Goal: Task Accomplishment & Management: Manage account settings

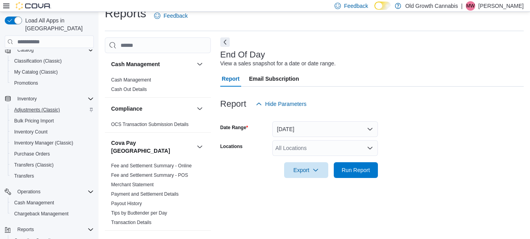
scroll to position [118, 0]
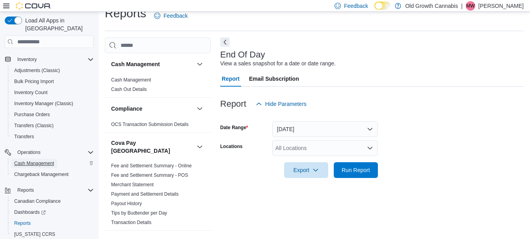
click at [42, 160] on span "Cash Management" at bounding box center [34, 163] width 40 height 6
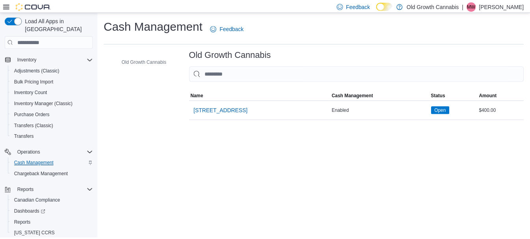
scroll to position [132, 0]
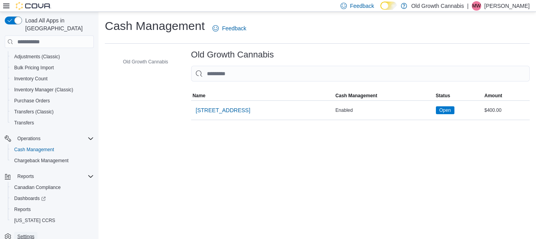
click at [24, 234] on span "Settings" at bounding box center [25, 237] width 17 height 6
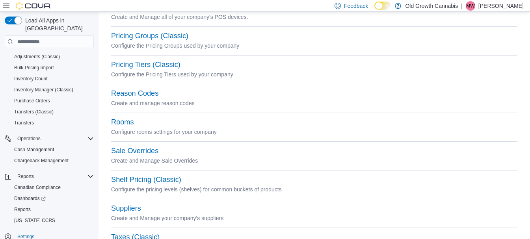
scroll to position [429, 0]
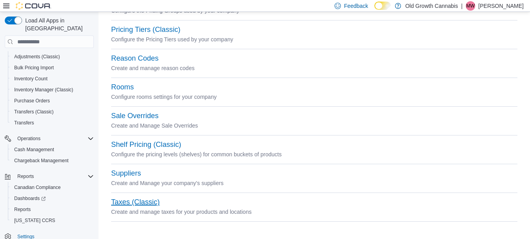
click at [128, 202] on button "Taxes (Classic)" at bounding box center [135, 202] width 48 height 8
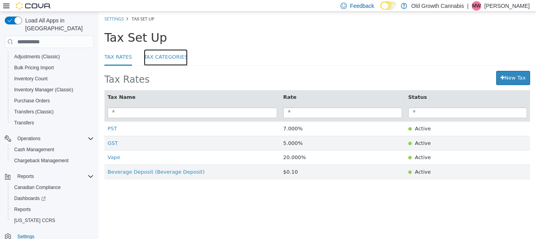
click at [175, 56] on link "Tax Categories" at bounding box center [166, 57] width 44 height 17
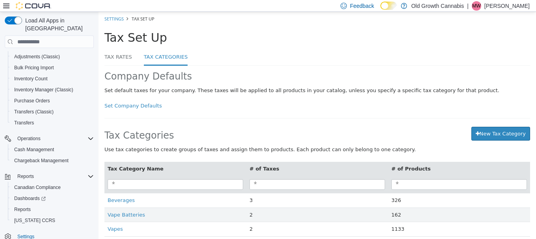
scroll to position [7, 0]
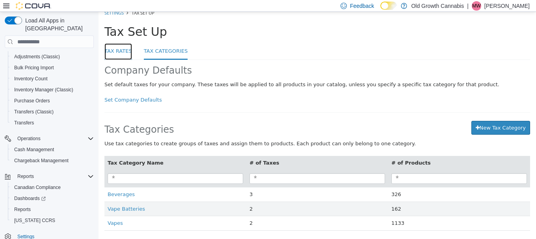
click at [114, 48] on link "Tax Rates" at bounding box center [118, 51] width 28 height 17
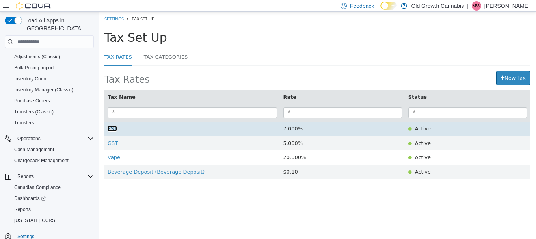
click at [108, 128] on span "PST" at bounding box center [112, 129] width 9 height 6
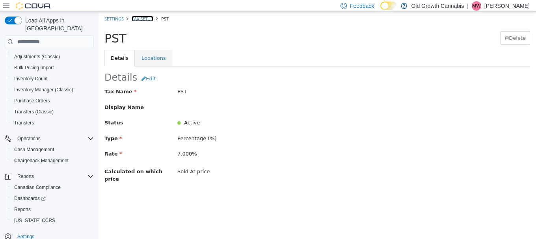
click at [150, 19] on link "Tax Setup" at bounding box center [143, 19] width 22 height 6
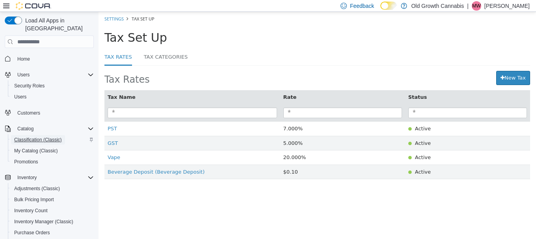
click at [26, 135] on span "Classification (Classic)" at bounding box center [38, 139] width 48 height 9
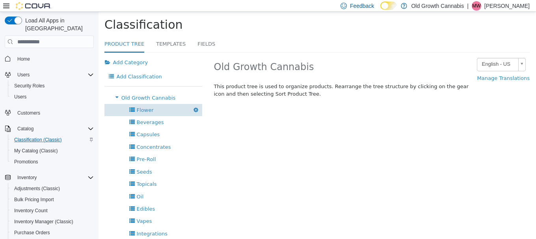
click at [144, 109] on span "Flower" at bounding box center [145, 110] width 17 height 6
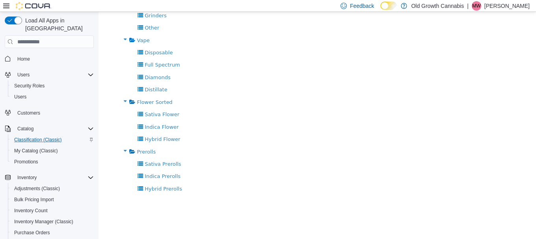
scroll to position [374, 0]
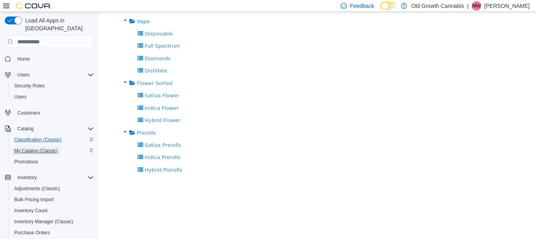
click at [34, 148] on span "My Catalog (Classic)" at bounding box center [36, 151] width 44 height 6
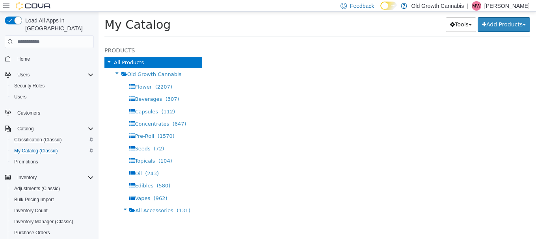
select select "**********"
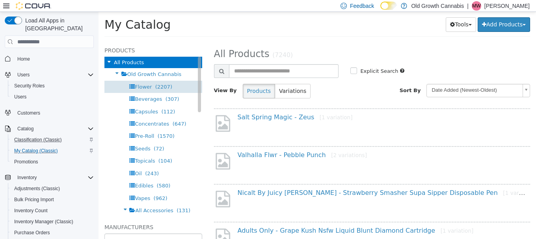
click at [140, 86] on span "Flower" at bounding box center [143, 87] width 17 height 6
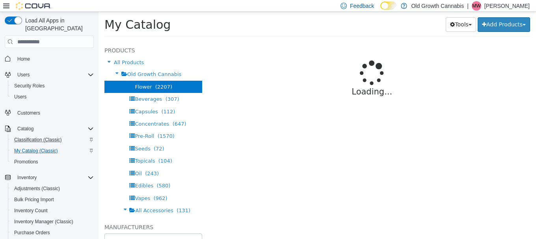
select select "**********"
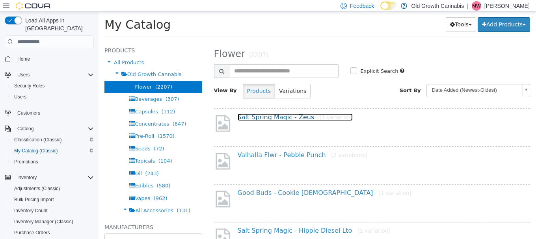
click at [254, 115] on link "Salt Spring Magic - Zeus [1 variation]" at bounding box center [295, 117] width 115 height 7
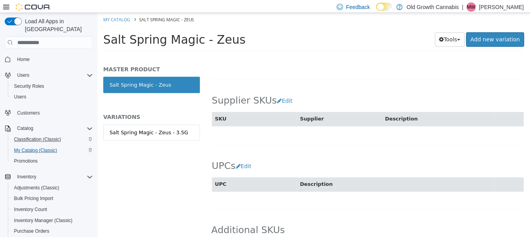
scroll to position [501, 0]
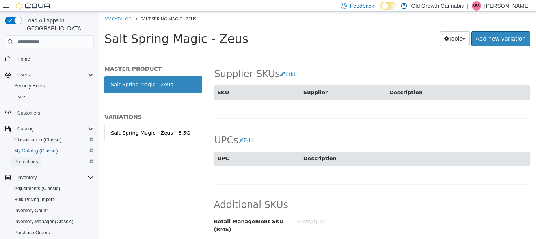
click at [27, 159] on span "Promotions" at bounding box center [26, 162] width 24 height 6
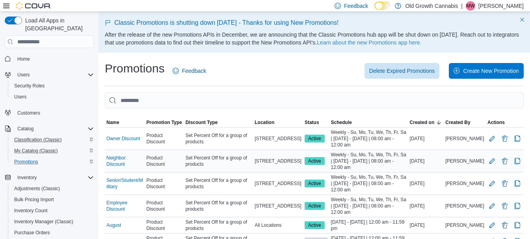
scroll to position [52, 0]
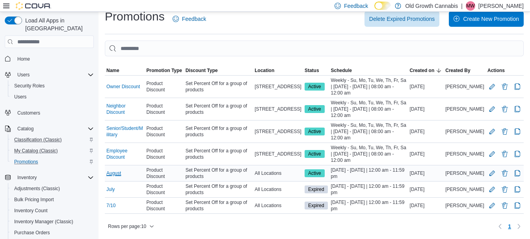
click at [107, 173] on link "August" at bounding box center [113, 173] width 15 height 6
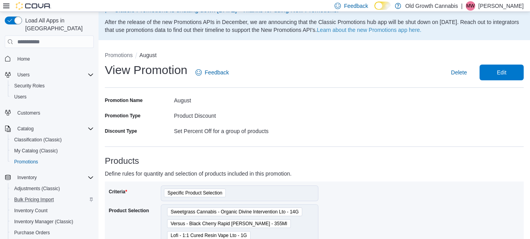
scroll to position [79, 0]
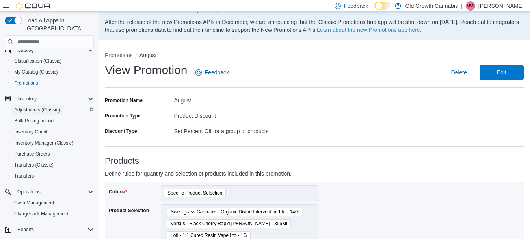
click at [30, 107] on span "Adjustments (Classic)" at bounding box center [37, 110] width 46 height 6
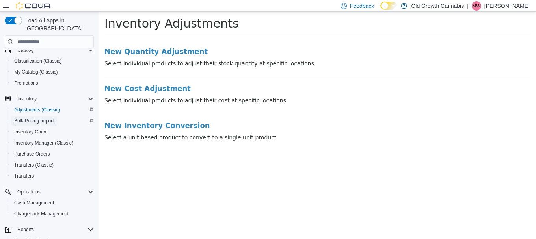
click at [31, 118] on span "Bulk Pricing Import" at bounding box center [34, 121] width 40 height 6
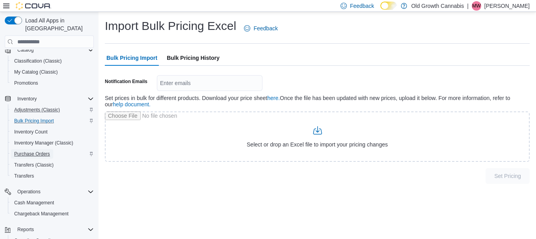
click at [32, 151] on span "Purchase Orders" at bounding box center [32, 154] width 36 height 6
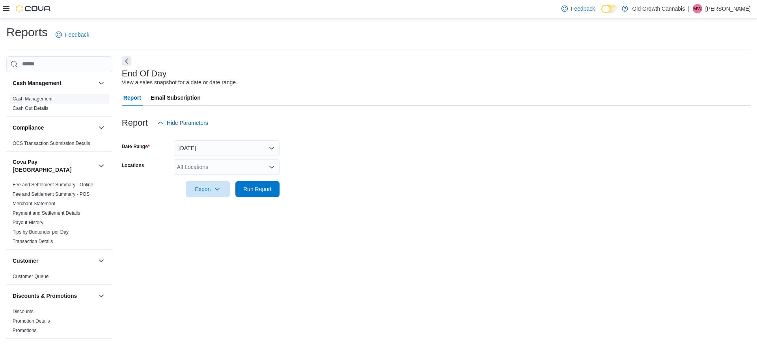
click at [37, 99] on link "Cash Management" at bounding box center [33, 99] width 40 height 6
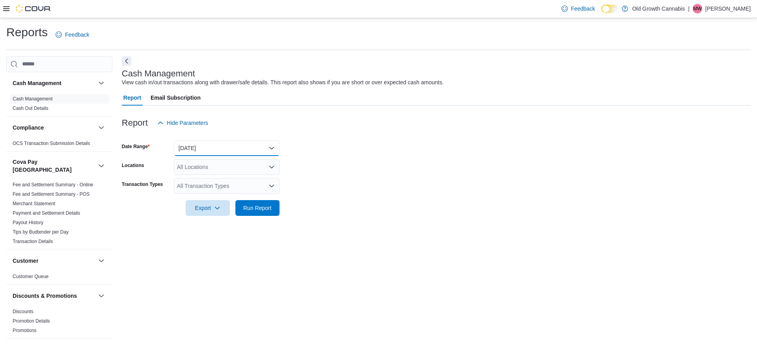
click at [240, 147] on button "Today" at bounding box center [227, 148] width 106 height 16
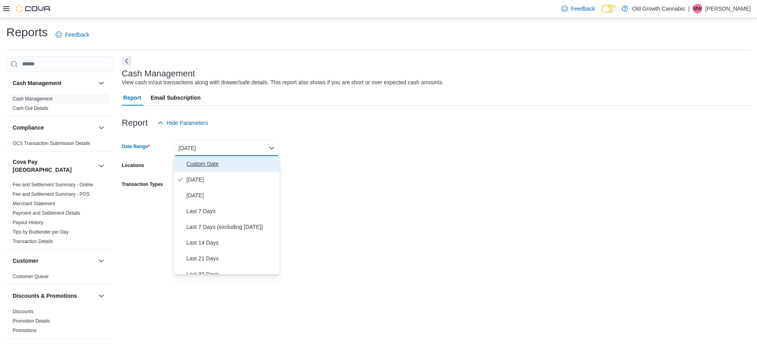
click at [225, 161] on span "Custom Date" at bounding box center [231, 163] width 90 height 9
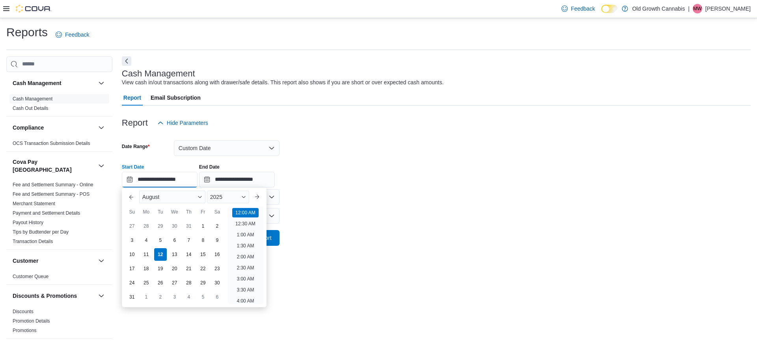
click at [185, 176] on input "**********" at bounding box center [160, 180] width 76 height 16
click at [133, 197] on button "Previous Month" at bounding box center [131, 197] width 13 height 13
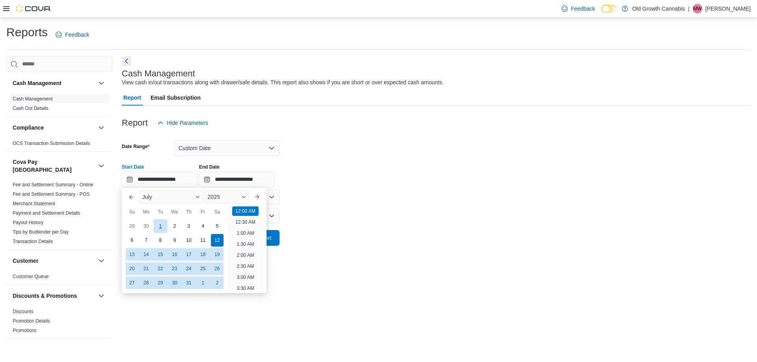
click at [164, 226] on div "1" at bounding box center [160, 226] width 14 height 14
type input "**********"
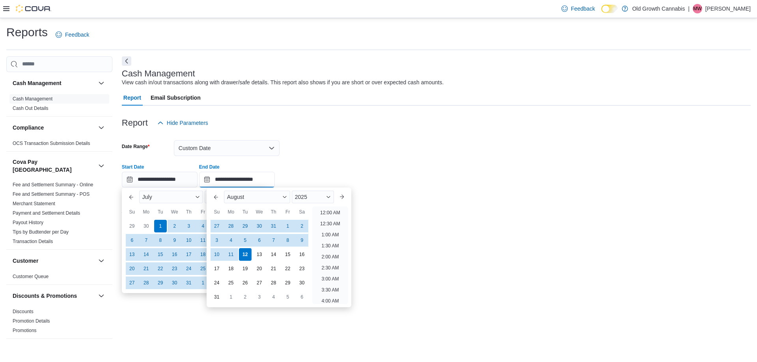
click at [242, 183] on input "**********" at bounding box center [237, 180] width 76 height 16
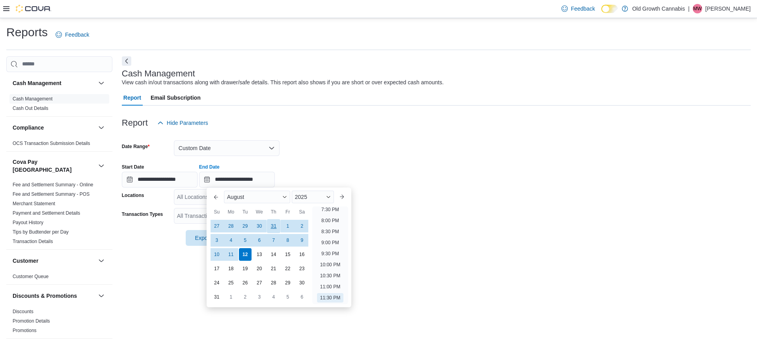
click at [273, 225] on div "31" at bounding box center [274, 226] width 14 height 14
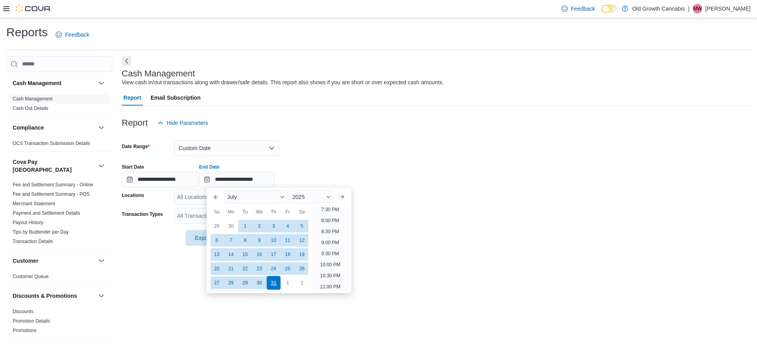
click at [273, 284] on div "31" at bounding box center [274, 283] width 14 height 14
click at [327, 288] on li "11:00 PM" at bounding box center [330, 286] width 26 height 9
type input "**********"
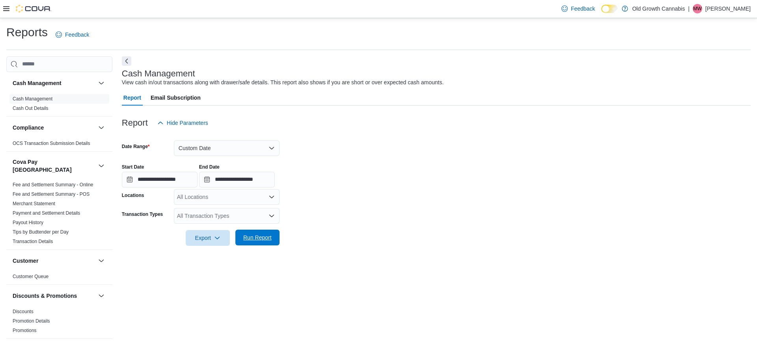
click at [250, 243] on span "Run Report" at bounding box center [257, 238] width 35 height 16
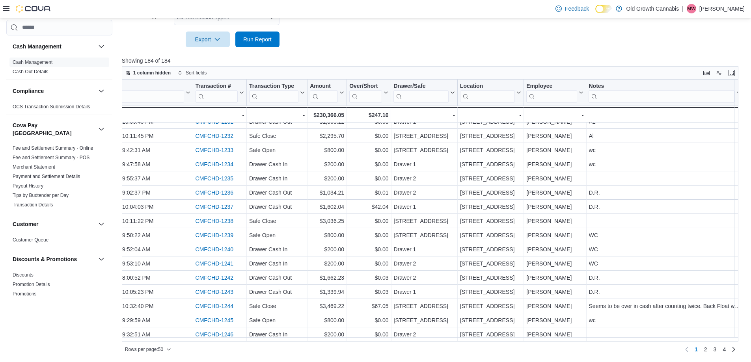
scroll to position [494, 0]
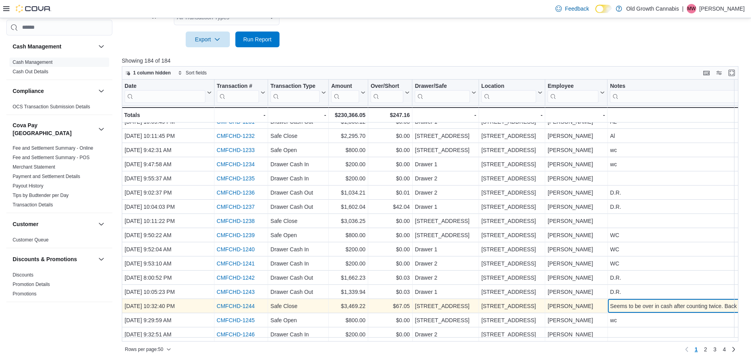
click at [642, 305] on div "Seems to be over in cash after counting twice. Back Float was over." at bounding box center [686, 306] width 153 height 9
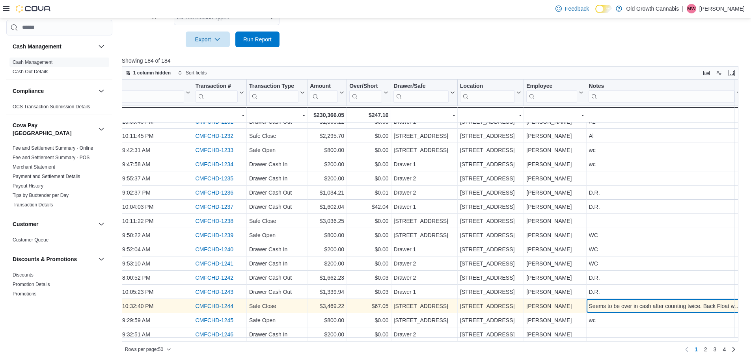
click at [642, 305] on div "Seems to be over in cash after counting twice. Back Float was over." at bounding box center [665, 306] width 153 height 9
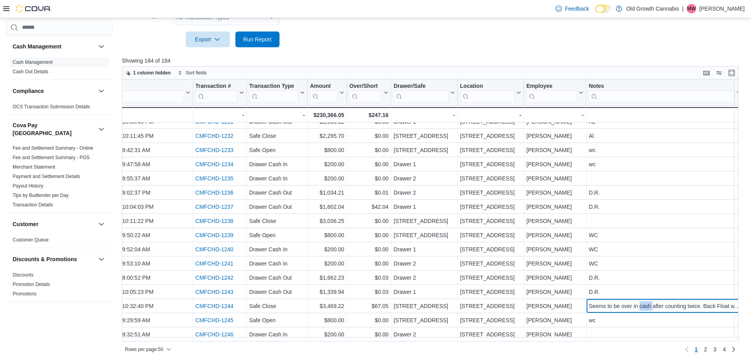
drag, startPoint x: 584, startPoint y: 87, endPoint x: 420, endPoint y: 92, distance: 164.1
click at [420, 92] on div "Date Click to view column header actions Transaction # Click to view column hea…" at bounding box center [422, 101] width 643 height 43
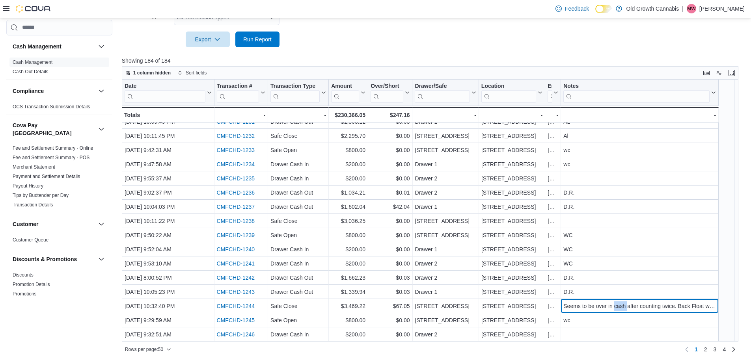
drag, startPoint x: 717, startPoint y: 85, endPoint x: 763, endPoint y: 87, distance: 46.2
drag, startPoint x: 561, startPoint y: 85, endPoint x: 589, endPoint y: 86, distance: 28.8
click at [589, 85] on div at bounding box center [589, 93] width 6 height 26
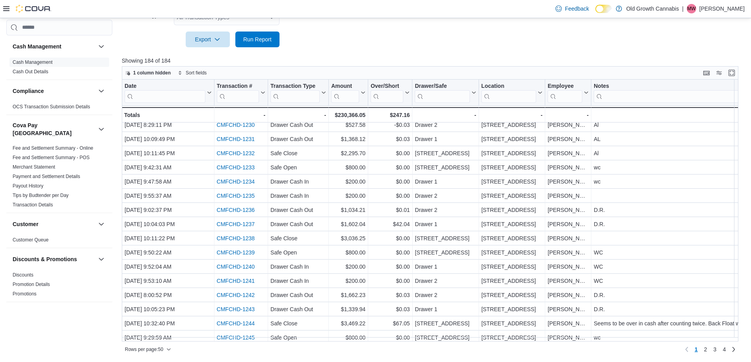
scroll to position [494, 0]
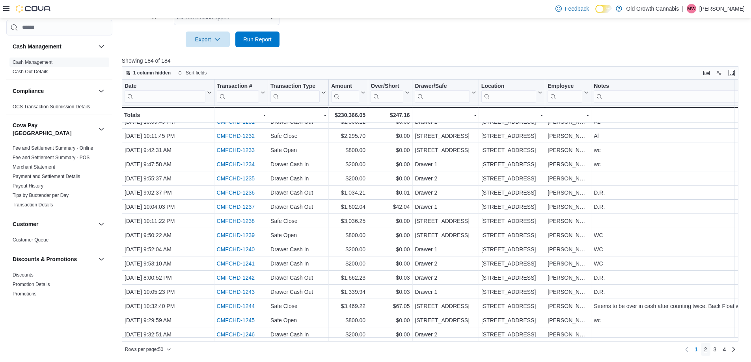
click at [707, 349] on span "2" at bounding box center [705, 350] width 3 height 8
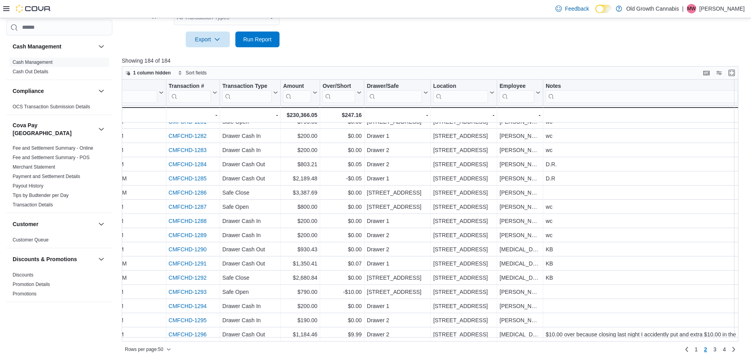
scroll to position [494, 55]
click at [717, 350] on span "3" at bounding box center [715, 350] width 3 height 8
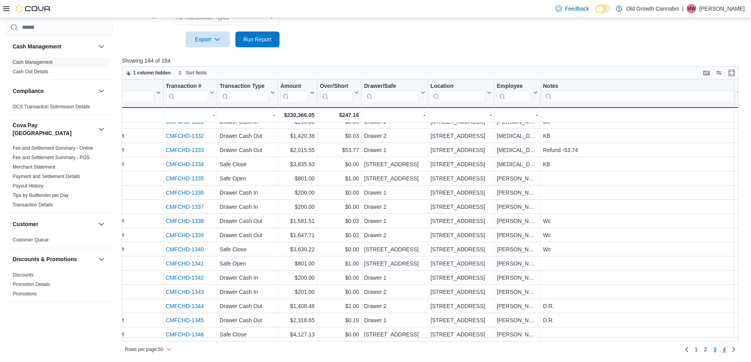
click at [726, 350] on span "4" at bounding box center [724, 350] width 3 height 8
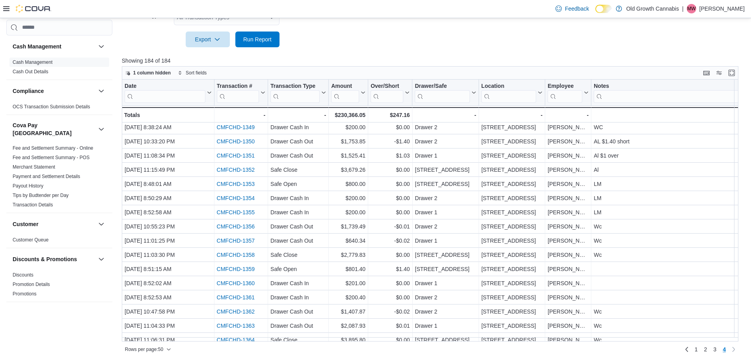
scroll to position [0, 0]
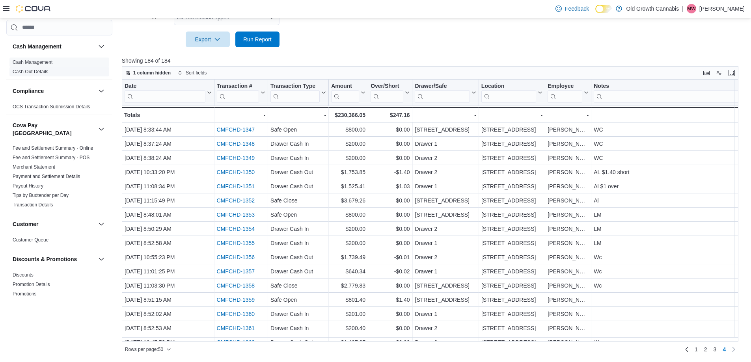
click at [36, 73] on link "Cash Out Details" at bounding box center [31, 72] width 36 height 6
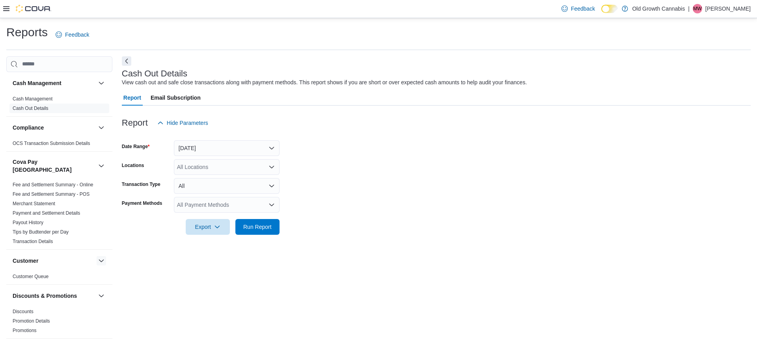
click at [97, 256] on button "button" at bounding box center [101, 260] width 9 height 9
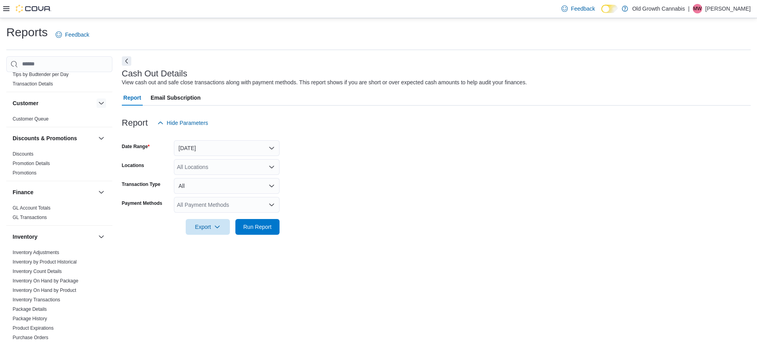
scroll to position [197, 0]
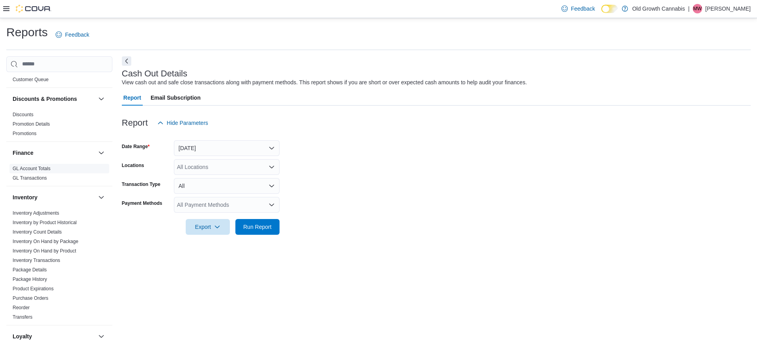
click at [29, 166] on link "GL Account Totals" at bounding box center [32, 169] width 38 height 6
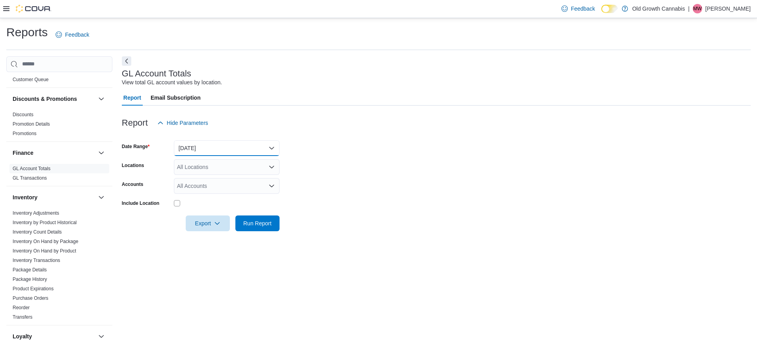
click at [189, 151] on button "Yesterday" at bounding box center [227, 148] width 106 height 16
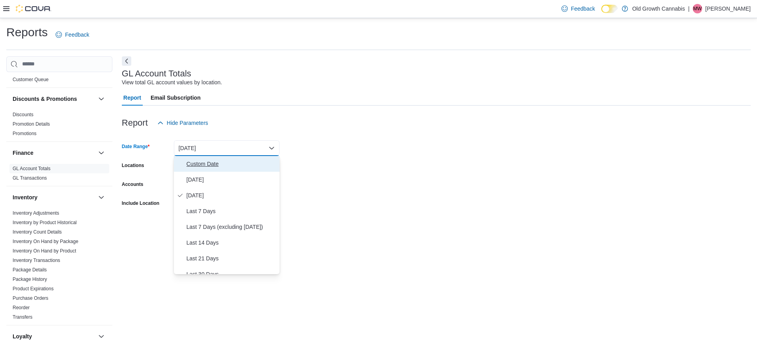
click at [201, 162] on span "Custom Date" at bounding box center [231, 163] width 90 height 9
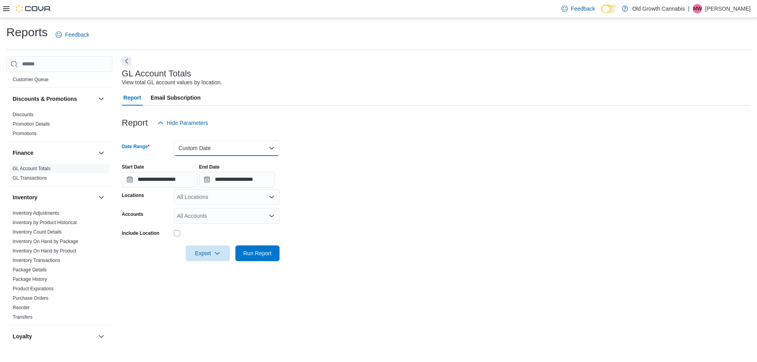
click at [213, 151] on button "Custom Date" at bounding box center [227, 148] width 106 height 16
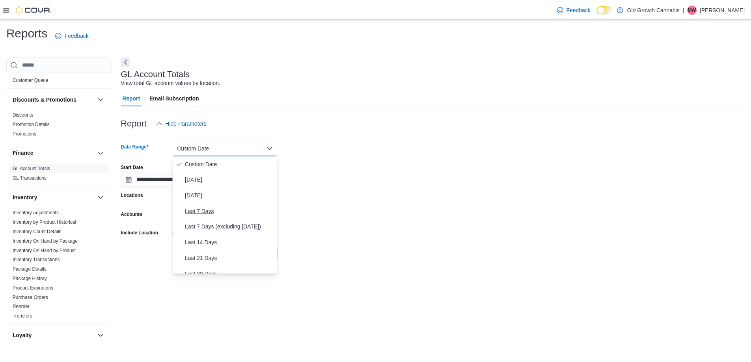
scroll to position [118, 0]
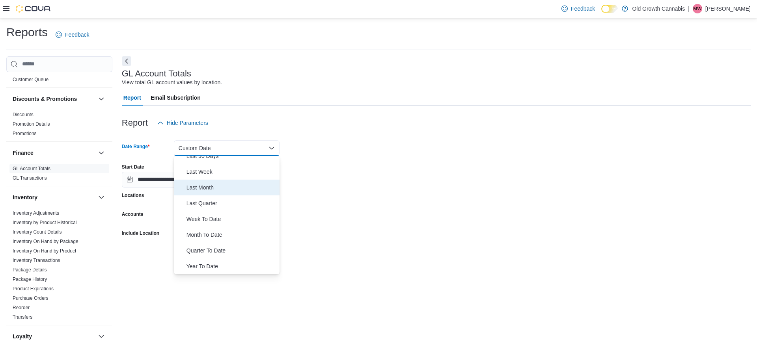
click at [207, 186] on span "Last Month" at bounding box center [231, 187] width 90 height 9
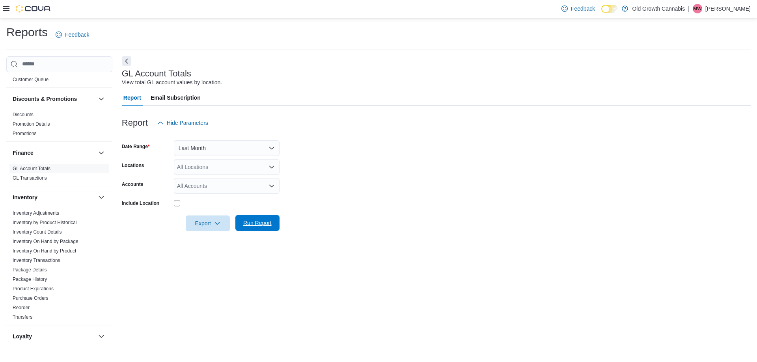
click at [257, 224] on span "Run Report" at bounding box center [257, 223] width 28 height 8
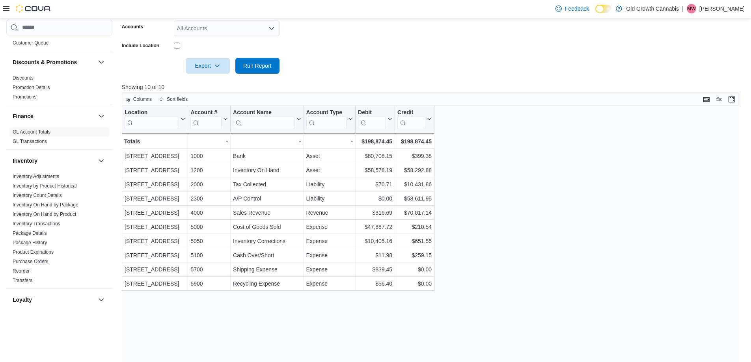
scroll to position [184, 0]
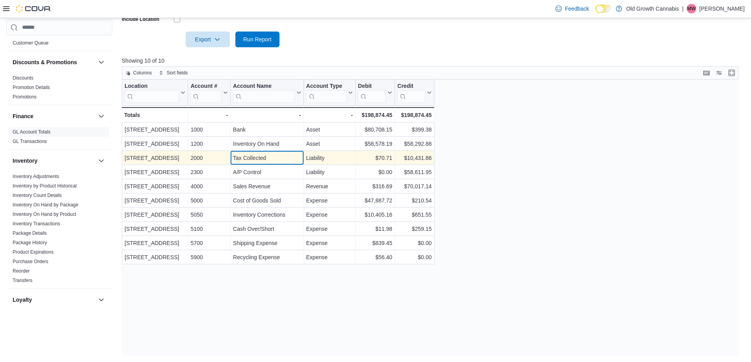
click at [258, 155] on div "Tax Collected" at bounding box center [267, 157] width 68 height 9
click at [200, 160] on div "2000" at bounding box center [208, 157] width 37 height 9
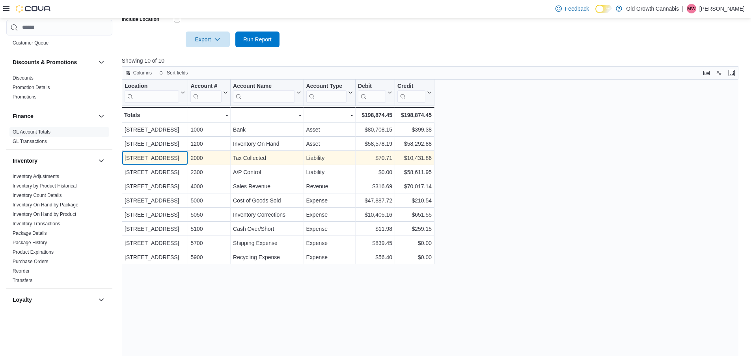
click at [172, 160] on div "681 Allandale Road" at bounding box center [155, 157] width 61 height 9
click at [403, 160] on div "$10,431.86" at bounding box center [414, 157] width 34 height 9
click at [383, 160] on div "$70.71" at bounding box center [375, 157] width 34 height 9
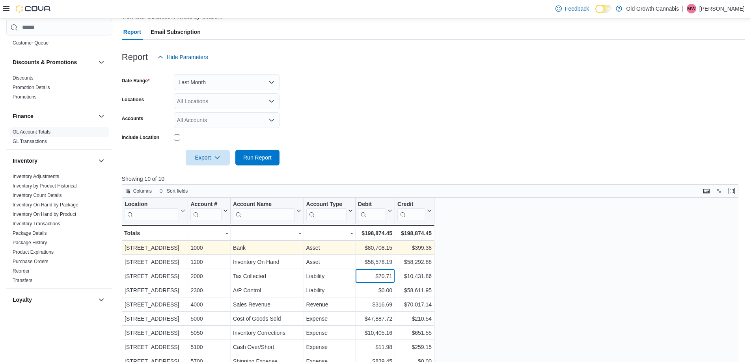
scroll to position [145, 0]
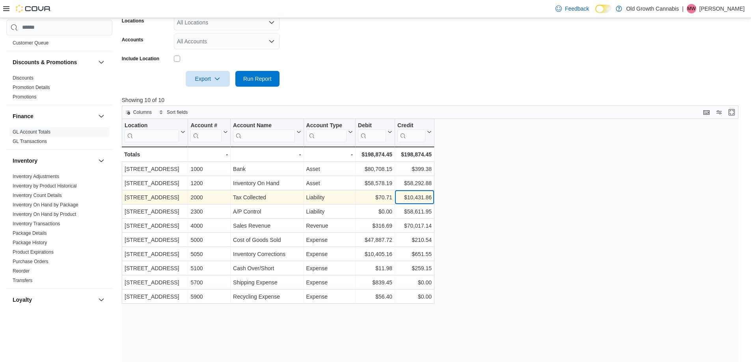
click at [417, 198] on div "$10,431.86" at bounding box center [414, 197] width 34 height 9
click at [154, 199] on div "681 Allandale Road" at bounding box center [155, 197] width 61 height 9
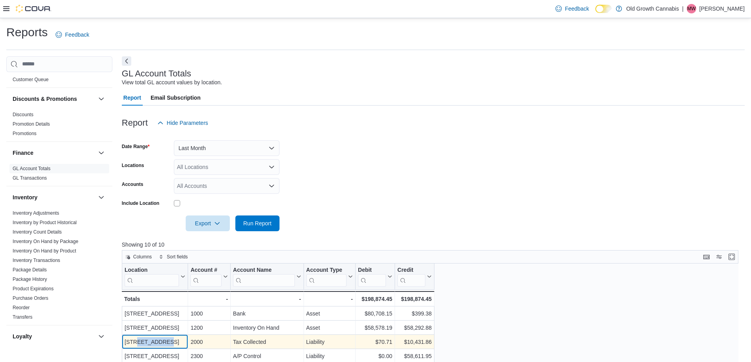
scroll to position [39, 0]
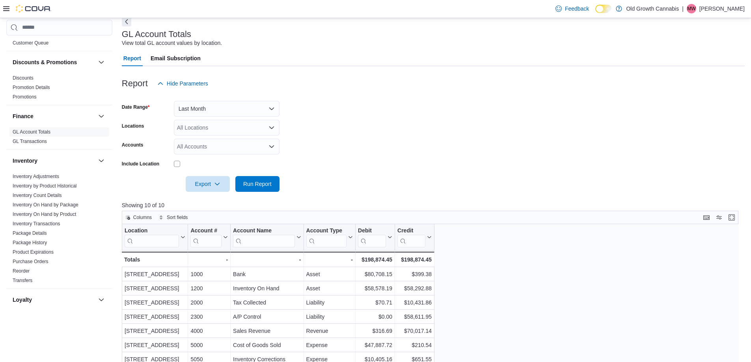
click at [251, 149] on div "All Accounts" at bounding box center [227, 147] width 106 height 16
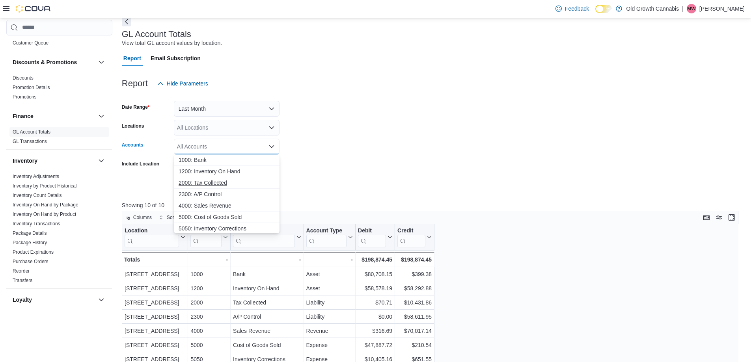
click at [211, 185] on span "2000: Tax Collected" at bounding box center [227, 183] width 96 height 8
click at [308, 187] on form "Date Range Last Month Locations All Locations Accounts 2000: Tax Collected Comb…" at bounding box center [433, 141] width 623 height 101
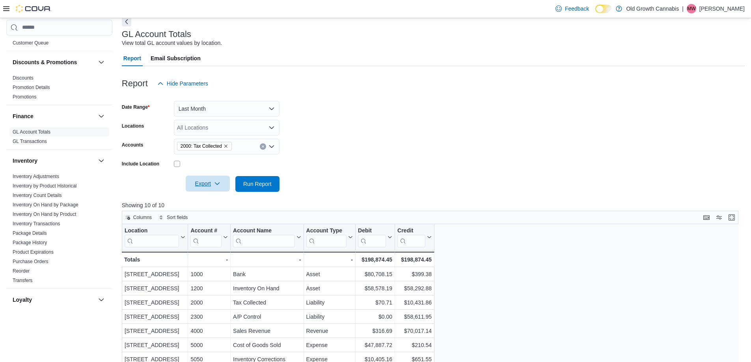
click at [212, 186] on span "Export" at bounding box center [207, 184] width 35 height 16
click at [208, 200] on span "Export to Excel" at bounding box center [208, 200] width 35 height 6
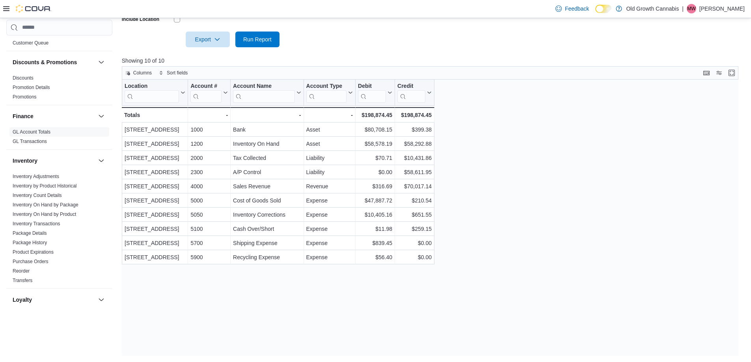
click at [38, 139] on link "GL Transactions" at bounding box center [30, 142] width 34 height 6
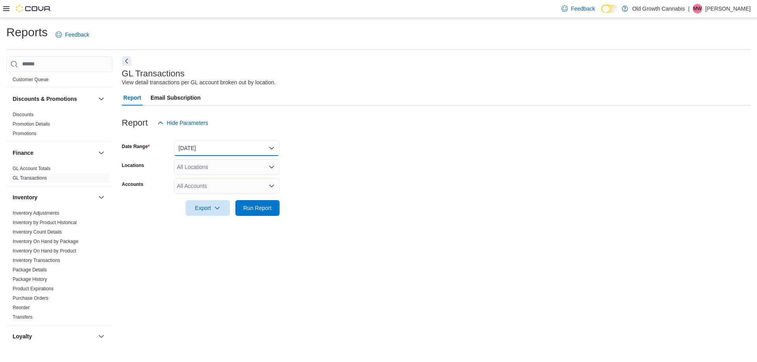
click at [221, 151] on button "Yesterday" at bounding box center [227, 148] width 106 height 16
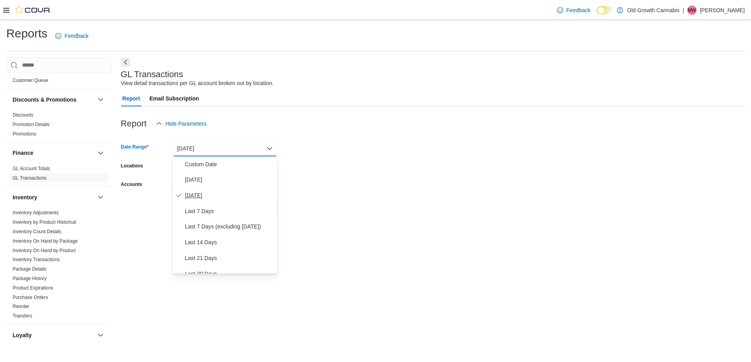
scroll to position [118, 0]
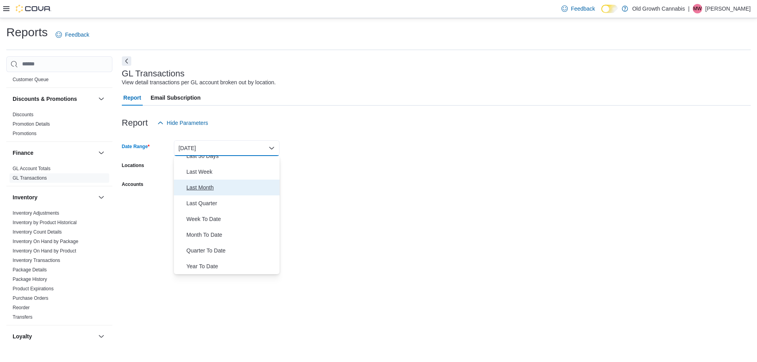
click at [214, 187] on span "Last Month" at bounding box center [231, 187] width 90 height 9
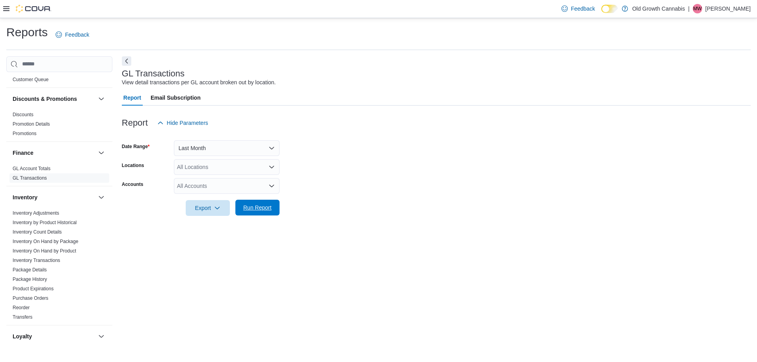
drag, startPoint x: 249, startPoint y: 211, endPoint x: 319, endPoint y: 213, distance: 70.2
click at [249, 210] on span "Run Report" at bounding box center [257, 208] width 28 height 8
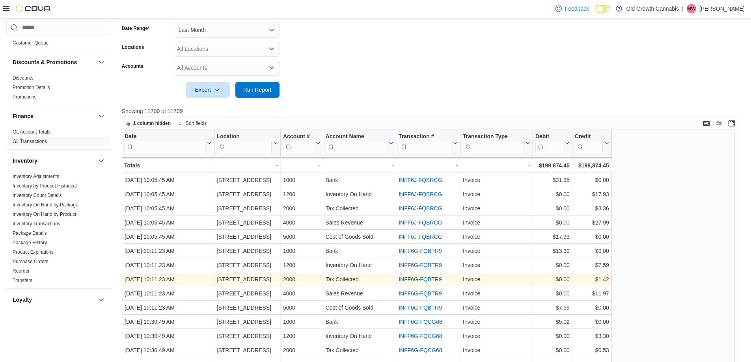
click at [423, 282] on link "INFF6G-FQBTR9" at bounding box center [420, 279] width 43 height 6
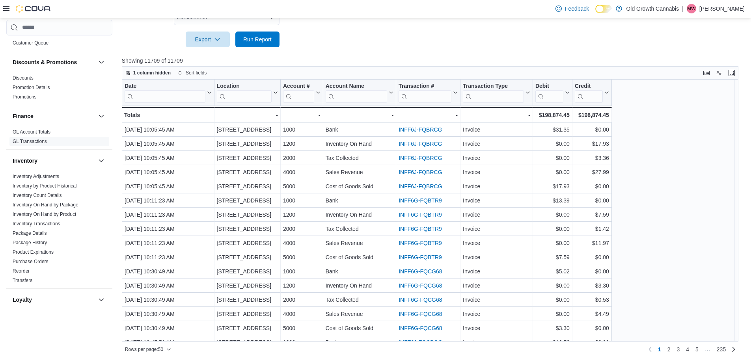
scroll to position [11, 0]
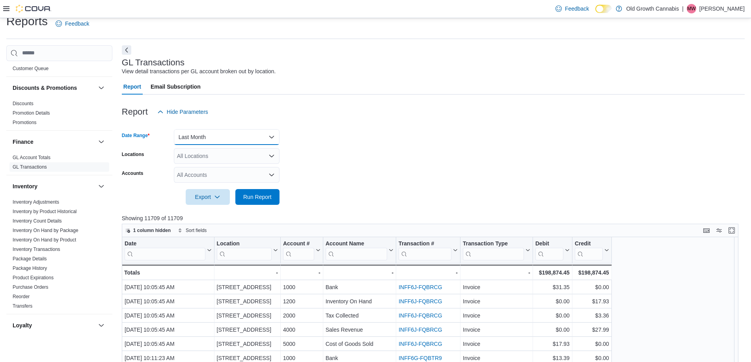
click at [211, 134] on button "Last Month" at bounding box center [227, 137] width 106 height 16
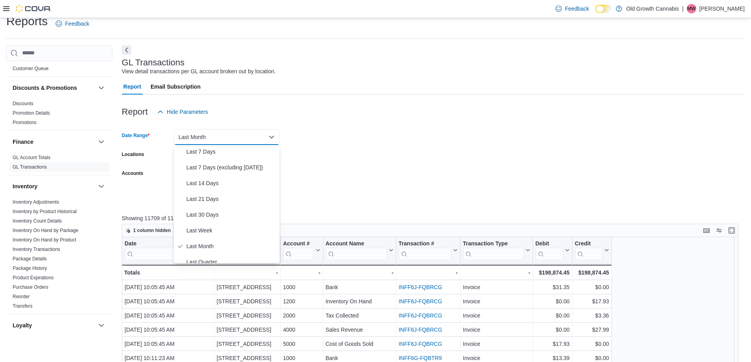
scroll to position [0, 0]
click at [415, 134] on form "Date Range Last Month Locations All Locations Accounts All Accounts Export Run …" at bounding box center [433, 162] width 623 height 85
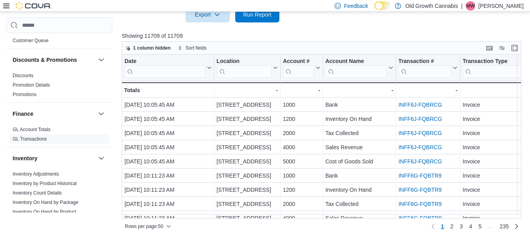
scroll to position [69, 0]
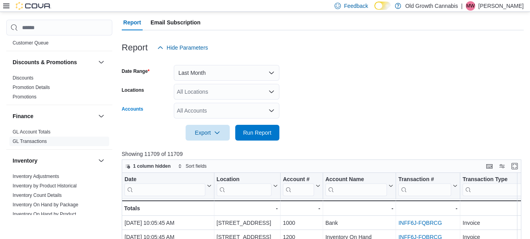
click at [226, 113] on div "All Accounts" at bounding box center [227, 111] width 106 height 16
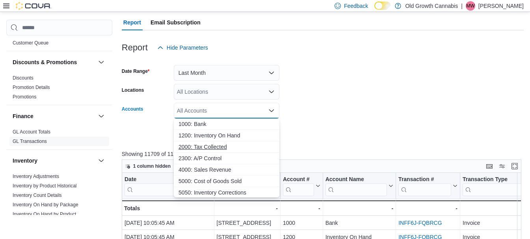
click at [200, 146] on span "2000: Tax Collected" at bounding box center [227, 147] width 96 height 8
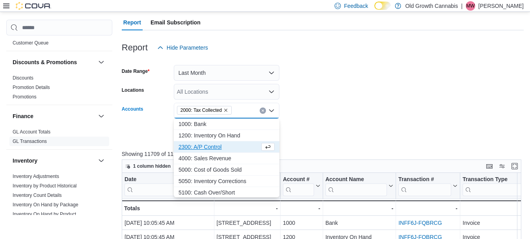
click at [323, 123] on div at bounding box center [323, 122] width 402 height 6
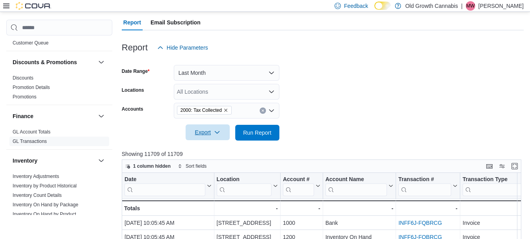
click at [208, 135] on span "Export" at bounding box center [207, 133] width 35 height 16
click at [205, 145] on span "Export to Excel" at bounding box center [208, 148] width 35 height 6
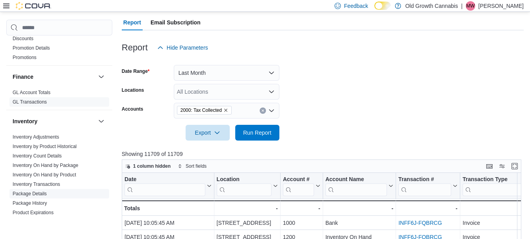
scroll to position [276, 0]
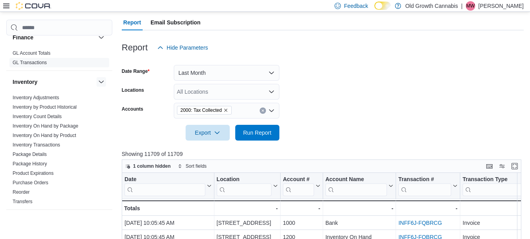
click at [97, 77] on button "button" at bounding box center [101, 81] width 9 height 9
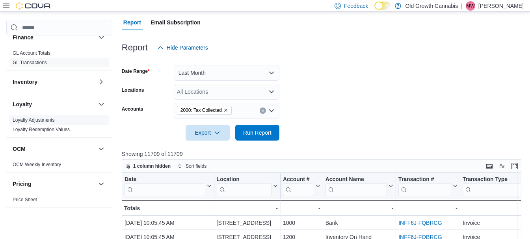
click at [47, 117] on link "Loyalty Adjustments" at bounding box center [34, 120] width 42 height 6
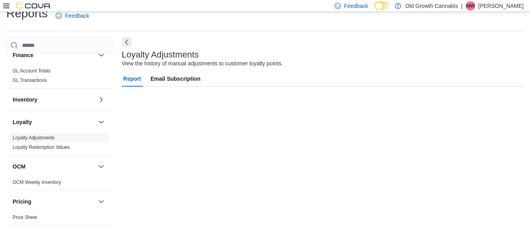
scroll to position [13, 0]
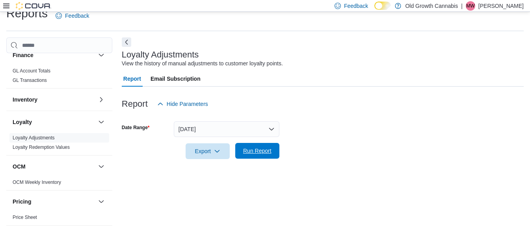
click at [257, 149] on span "Run Report" at bounding box center [257, 151] width 28 height 8
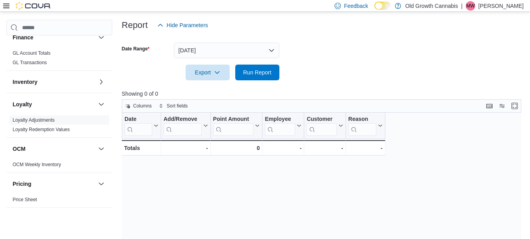
scroll to position [149, 0]
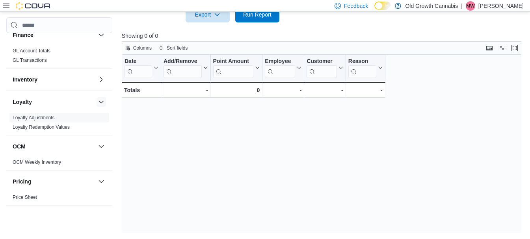
click at [97, 98] on button "button" at bounding box center [101, 102] width 9 height 9
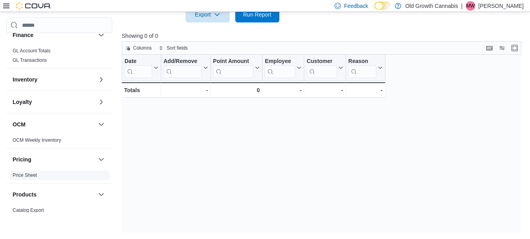
click at [30, 173] on link "Price Sheet" at bounding box center [25, 176] width 24 height 6
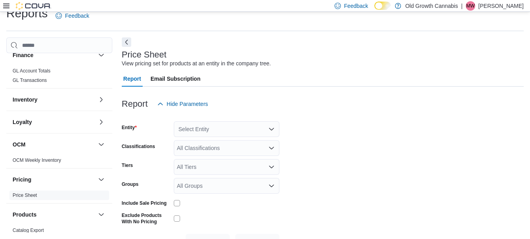
scroll to position [18, 0]
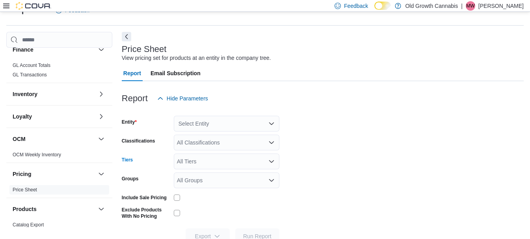
click at [219, 166] on div "All Tiers" at bounding box center [227, 162] width 106 height 16
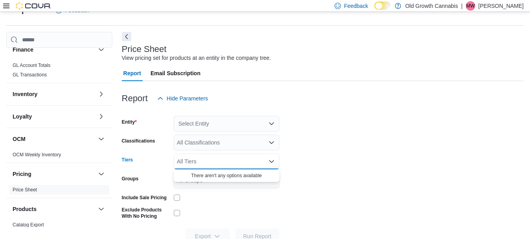
click at [272, 160] on icon "Close list of options" at bounding box center [271, 161] width 6 height 6
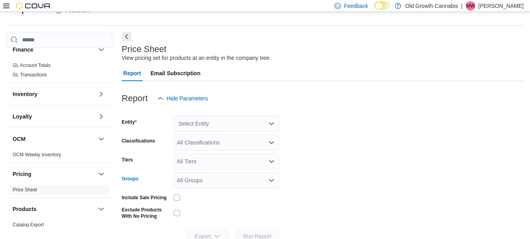
click at [270, 179] on icon "Open list of options" at bounding box center [271, 180] width 6 height 6
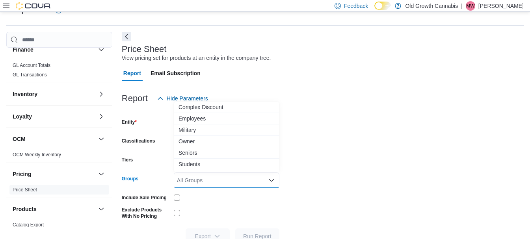
click at [270, 179] on icon "Close list of options" at bounding box center [271, 180] width 6 height 6
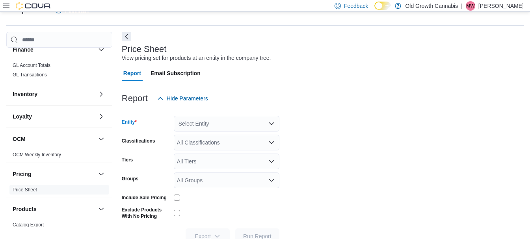
click at [271, 122] on icon "Open list of options" at bounding box center [271, 124] width 6 height 6
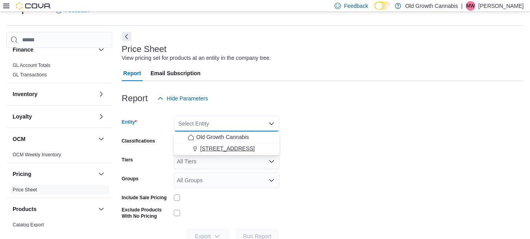
click at [229, 145] on span "681 Allandale Road" at bounding box center [227, 149] width 54 height 8
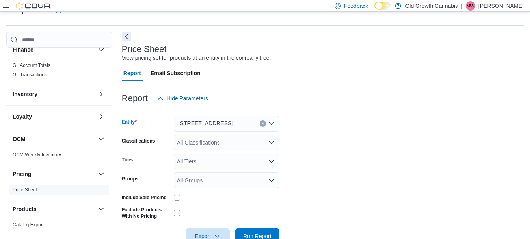
click at [228, 145] on div "All Classifications" at bounding box center [227, 143] width 106 height 16
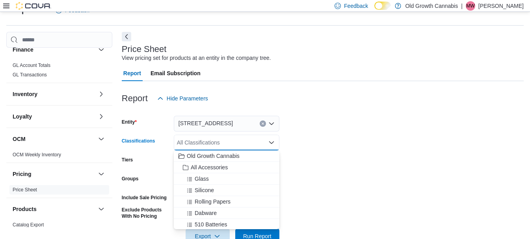
click at [228, 145] on div "All Classifications Combo box. Selected. Combo box input. All Classifications. …" at bounding box center [227, 143] width 106 height 16
click at [252, 235] on span "Run Report" at bounding box center [257, 236] width 28 height 8
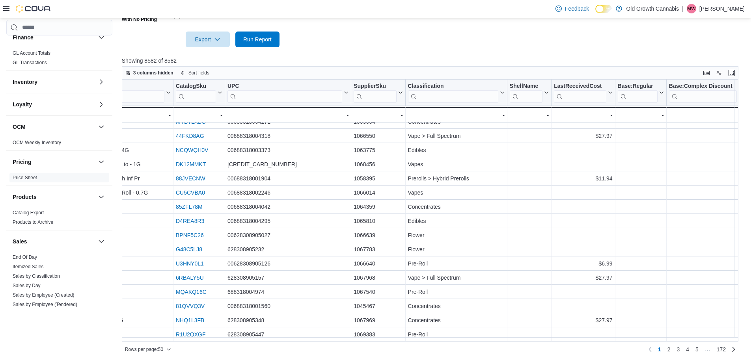
scroll to position [494, 0]
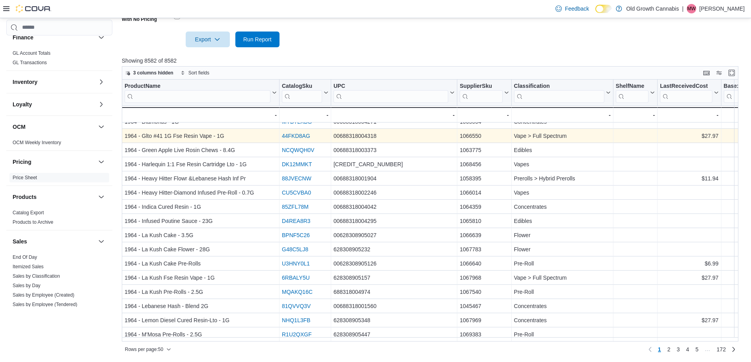
click at [301, 133] on link "44FKD8AG" at bounding box center [296, 136] width 28 height 6
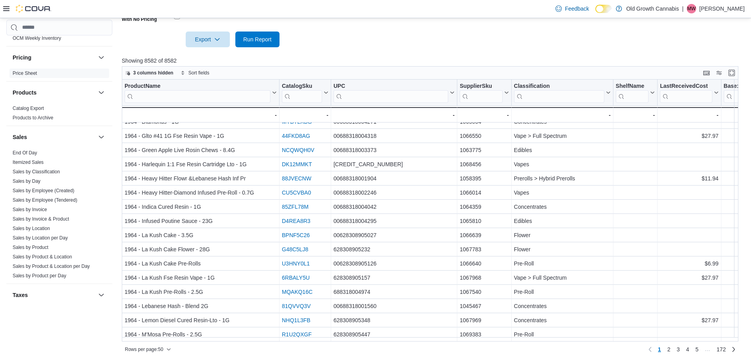
scroll to position [404, 0]
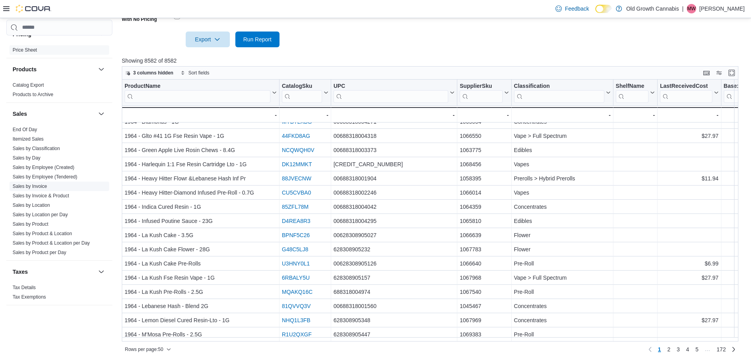
click at [34, 184] on link "Sales by Invoice" at bounding box center [30, 187] width 34 height 6
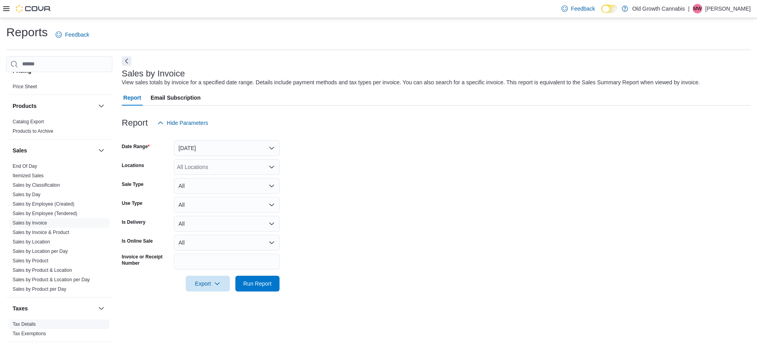
click at [24, 322] on link "Tax Details" at bounding box center [24, 325] width 23 height 6
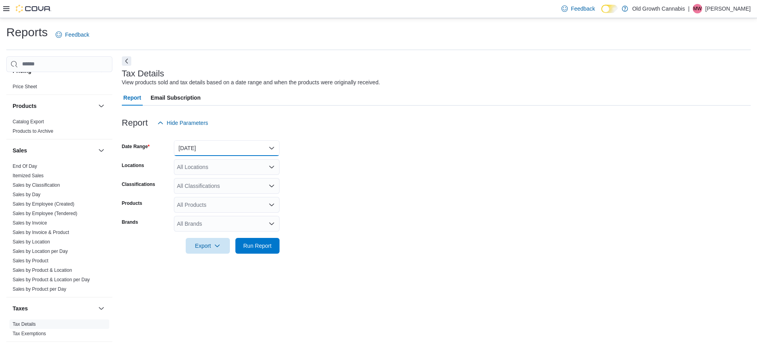
click at [222, 147] on button "Yesterday" at bounding box center [227, 148] width 106 height 16
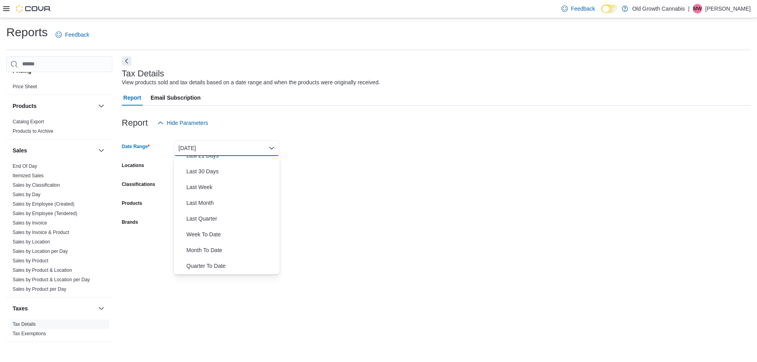
scroll to position [101, 0]
click at [194, 201] on span "Last Month" at bounding box center [231, 204] width 90 height 9
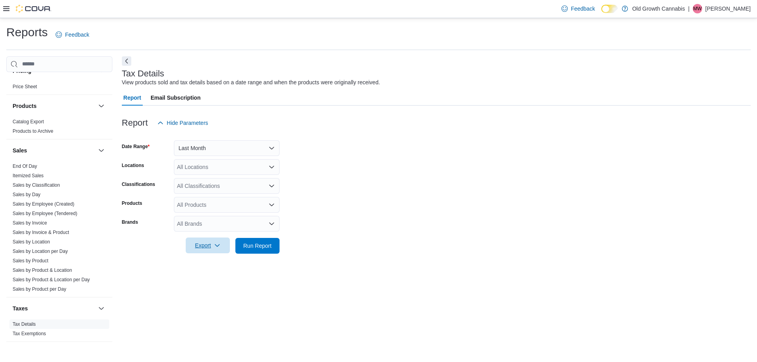
click at [202, 247] on span "Export" at bounding box center [207, 246] width 35 height 16
click at [201, 260] on span "Export to Excel" at bounding box center [208, 262] width 35 height 6
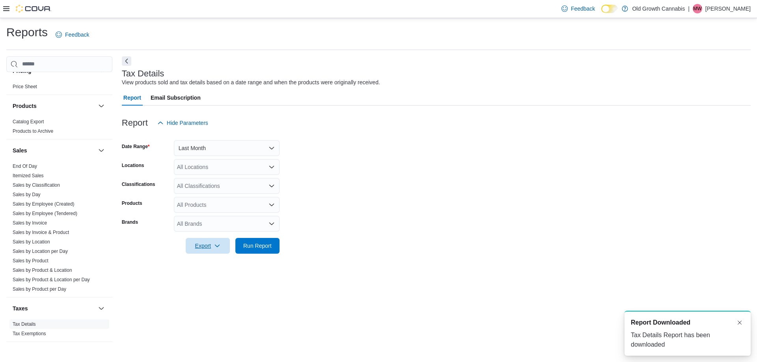
scroll to position [0, 0]
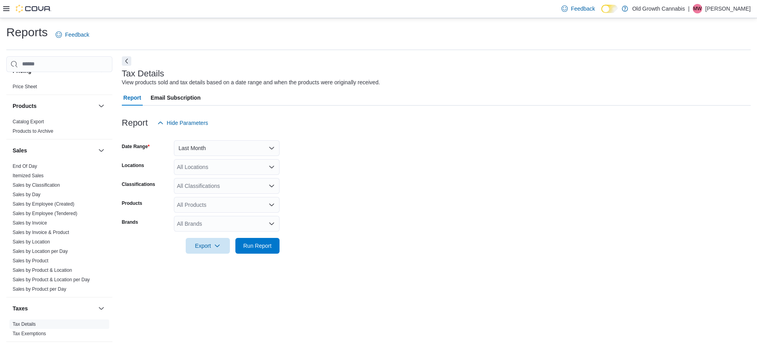
click at [507, 267] on div "Tax Details View products sold and tax details based on a date range and when t…" at bounding box center [436, 199] width 629 height 287
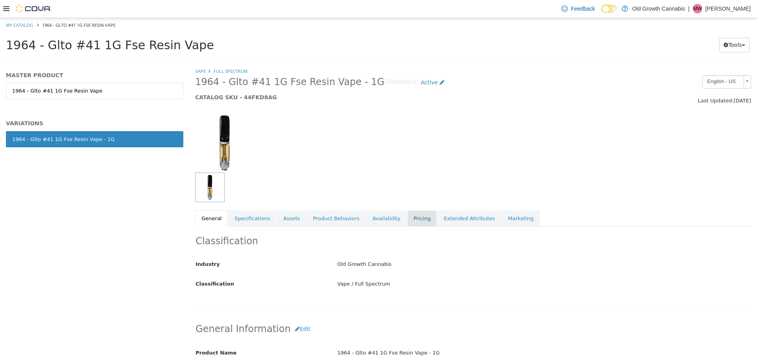
click at [407, 219] on link "Pricing" at bounding box center [422, 218] width 30 height 17
click at [407, 218] on link "Pricing" at bounding box center [422, 218] width 30 height 17
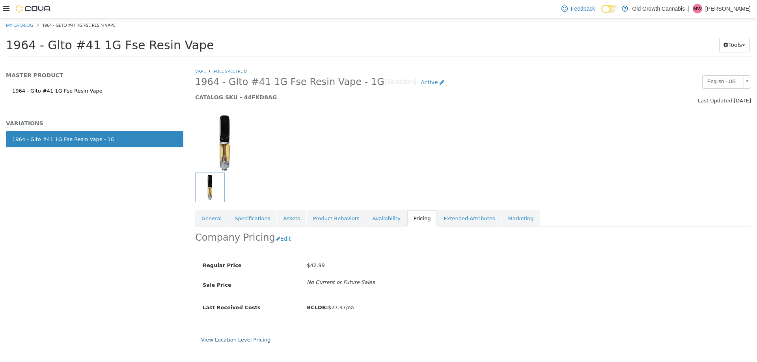
click at [246, 342] on link "View Location Level Pricing" at bounding box center [235, 340] width 69 height 6
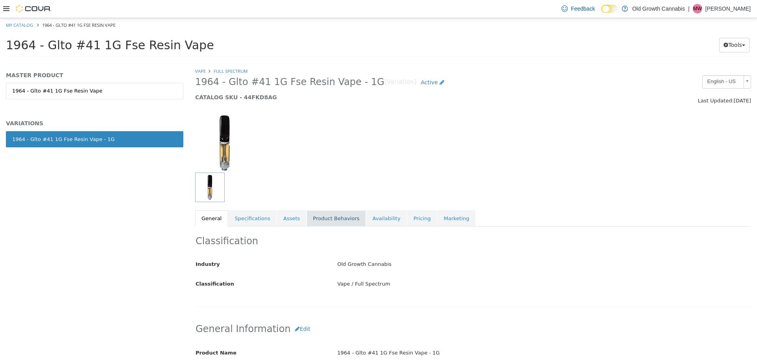
click at [328, 213] on link "Product Behaviors" at bounding box center [336, 218] width 59 height 17
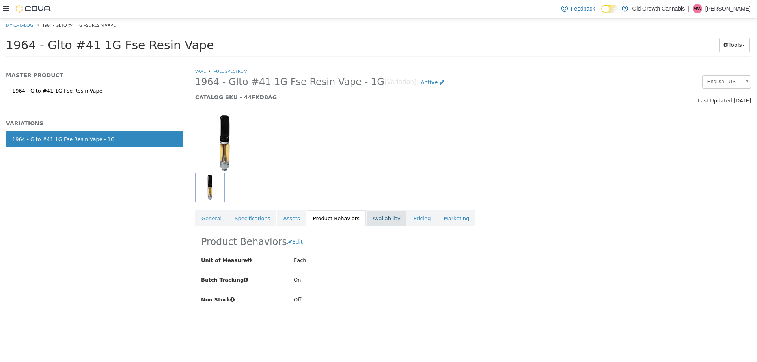
click at [371, 219] on link "Availability" at bounding box center [386, 218] width 41 height 17
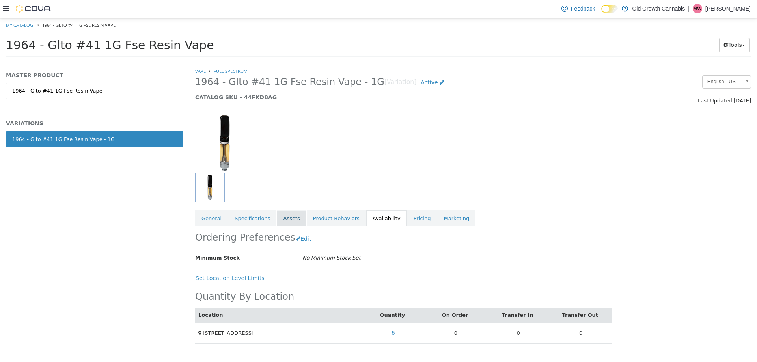
click at [282, 218] on link "Assets" at bounding box center [291, 218] width 29 height 17
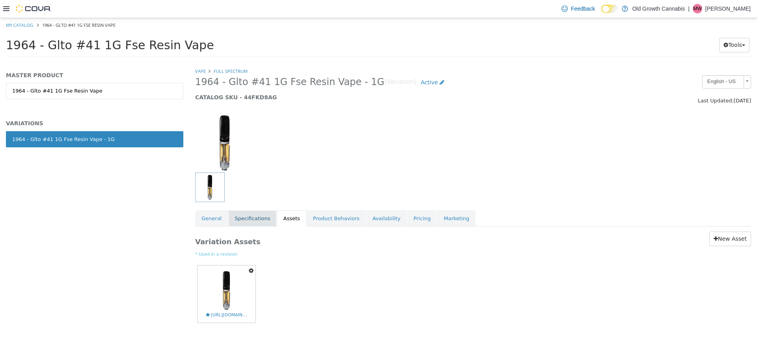
click at [248, 217] on link "Specifications" at bounding box center [252, 218] width 48 height 17
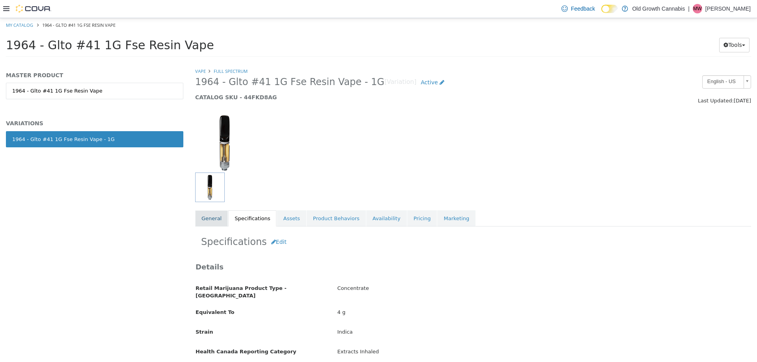
click at [212, 222] on link "General" at bounding box center [211, 218] width 33 height 17
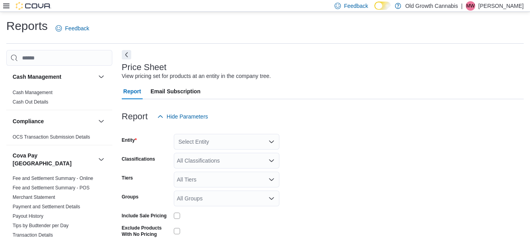
scroll to position [18, 0]
